Goal: Task Accomplishment & Management: Manage account settings

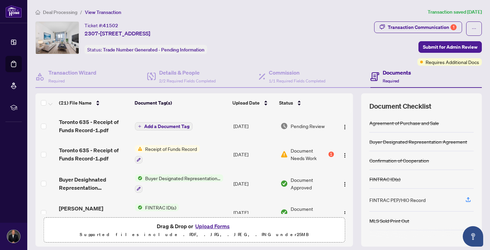
click at [307, 153] on span "Document Needs Work" at bounding box center [308, 154] width 36 height 15
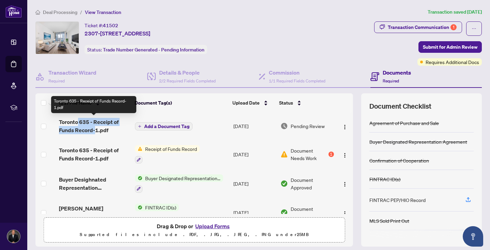
drag, startPoint x: 94, startPoint y: 129, endPoint x: 77, endPoint y: 123, distance: 17.9
click at [77, 123] on span "Toronto 635 - Receipt of Funds Record-1.pdf" at bounding box center [94, 126] width 70 height 16
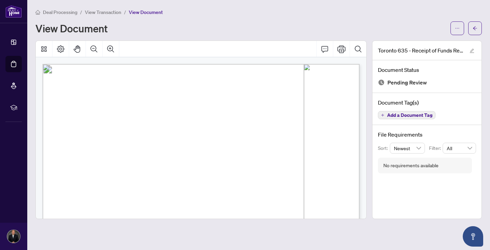
drag, startPoint x: 241, startPoint y: 86, endPoint x: 136, endPoint y: 80, distance: 105.3
click at [219, 116] on span "A. BASIC TRANSACTION INFORMATION" at bounding box center [141, 119] width 155 height 7
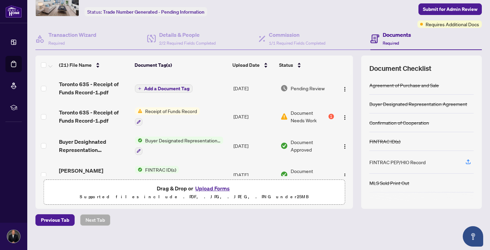
scroll to position [42, 0]
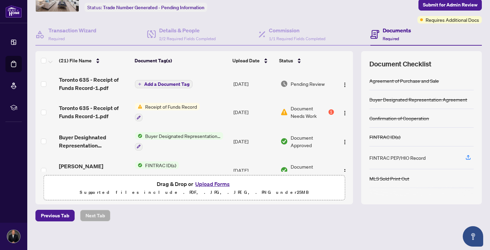
click at [165, 83] on span "Add a Document Tag" at bounding box center [166, 84] width 45 height 5
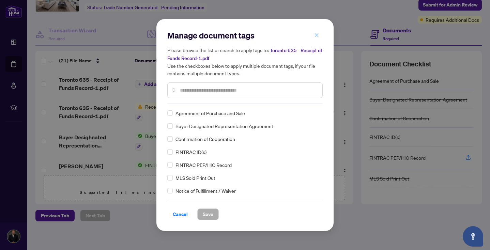
click at [316, 34] on icon "close" at bounding box center [316, 35] width 5 height 5
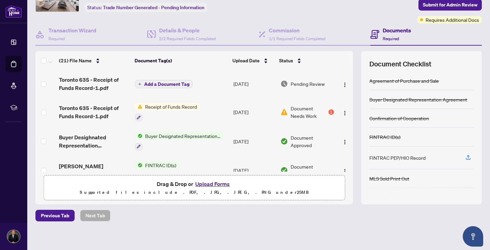
click at [307, 83] on span "Pending Review" at bounding box center [307, 83] width 34 height 7
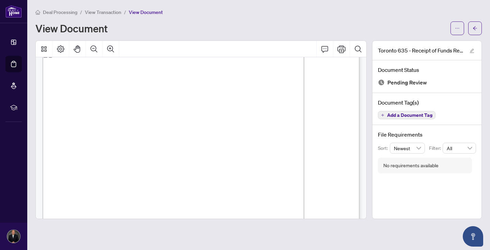
scroll to position [19, 0]
drag, startPoint x: 139, startPoint y: 113, endPoint x: 286, endPoint y: 115, distance: 147.1
click at [201, 115] on span "[STREET_ADDRESS]" at bounding box center [170, 113] width 62 height 8
